Goal: Entertainment & Leisure: Consume media (video, audio)

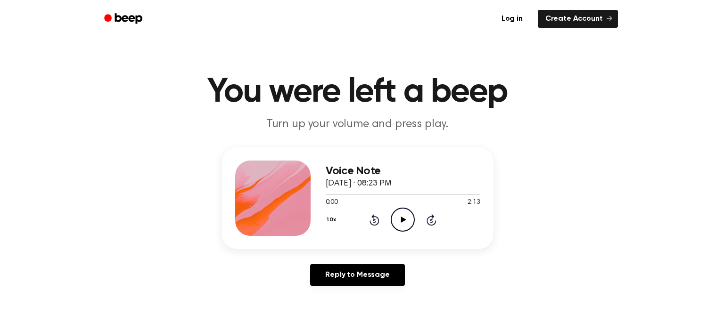
click at [403, 208] on circle at bounding box center [402, 219] width 23 height 23
click at [405, 223] on icon "Play Audio" at bounding box center [403, 220] width 24 height 24
click at [405, 216] on icon "Play Audio" at bounding box center [403, 220] width 24 height 24
click at [405, 216] on icon "Pause Audio" at bounding box center [403, 220] width 24 height 24
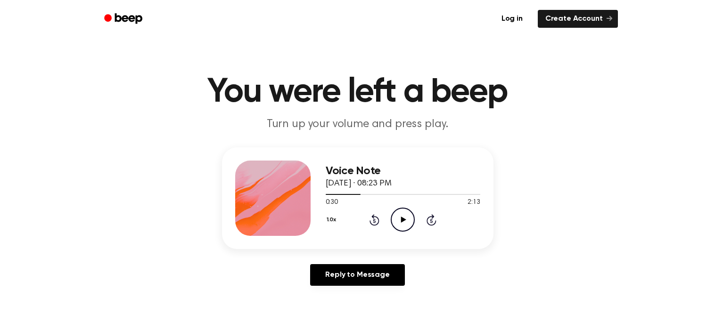
click at [405, 216] on icon "Play Audio" at bounding box center [403, 220] width 24 height 24
